Goal: Book appointment/travel/reservation

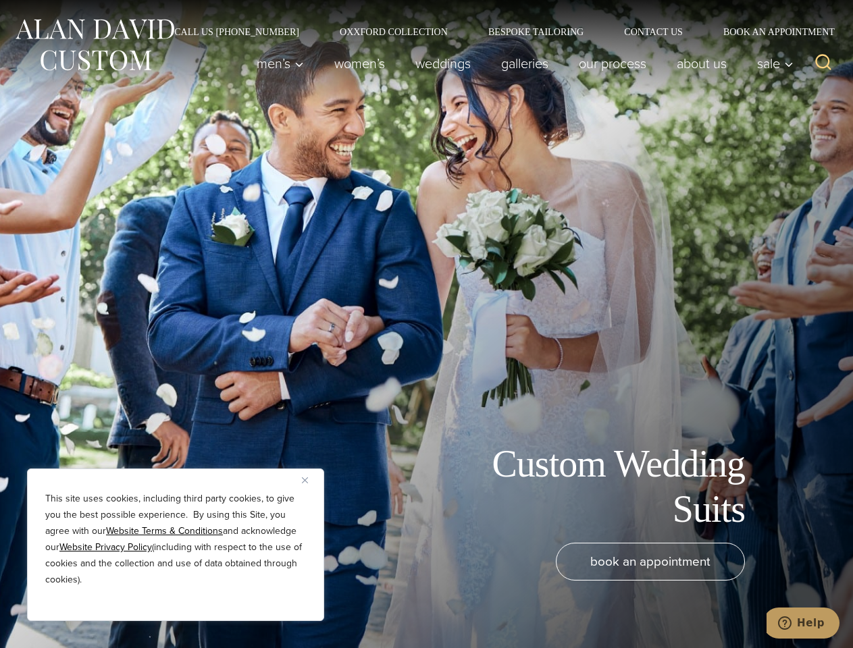
click at [426, 324] on div "Custom Wedding Suits book an appointment" at bounding box center [426, 324] width 853 height 648
click at [310, 480] on button "Close" at bounding box center [310, 480] width 16 height 16
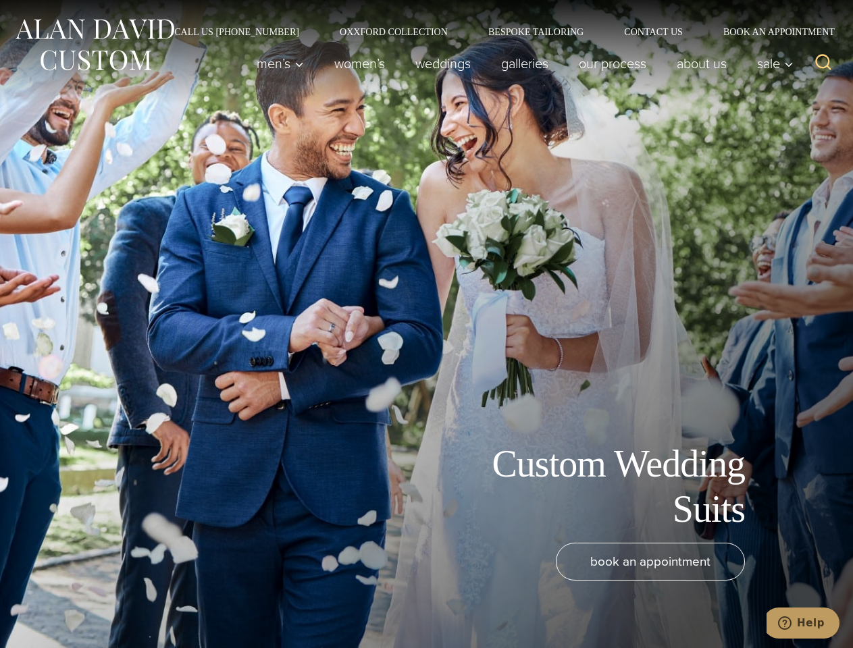
click at [176, 603] on div "book an appointment" at bounding box center [406, 589] width 785 height 92
click at [823, 63] on icon "Search" at bounding box center [824, 63] width 20 height 20
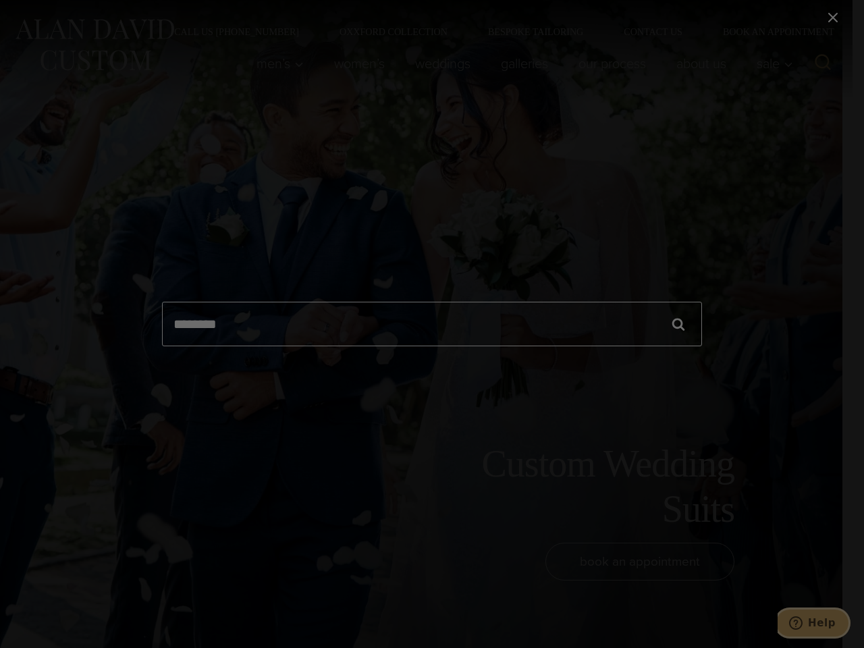
click at [803, 623] on icon "Help" at bounding box center [796, 624] width 14 height 14
